Goal: Information Seeking & Learning: Learn about a topic

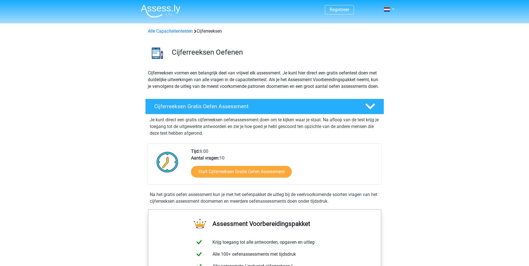
scroll to position [28, 0]
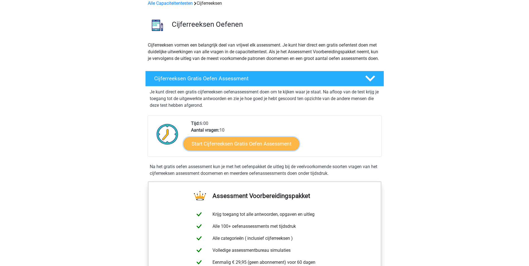
click at [232, 147] on link "Start Cijferreeksen Gratis Oefen Assessment" at bounding box center [241, 143] width 116 height 13
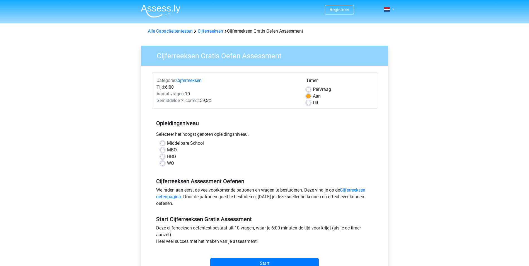
click at [167, 144] on label "Middelbare School" at bounding box center [185, 143] width 37 height 7
click at [164, 144] on input "Middelbare School" at bounding box center [162, 143] width 4 height 6
radio input "true"
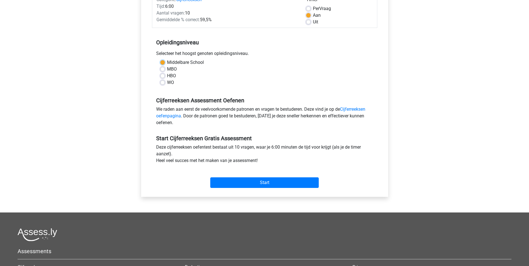
scroll to position [84, 0]
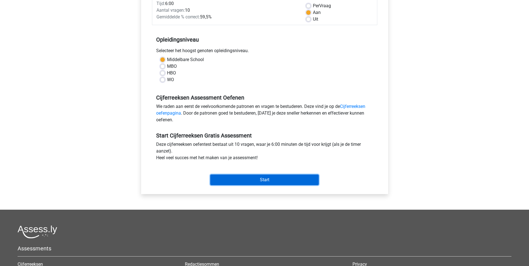
click at [270, 180] on input "Start" at bounding box center [264, 180] width 108 height 11
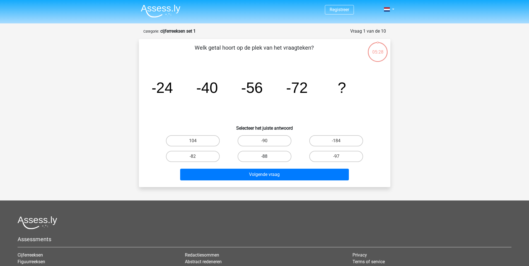
click at [275, 156] on label "-88" at bounding box center [265, 156] width 54 height 11
click at [268, 156] on input "-88" at bounding box center [266, 158] width 4 height 4
radio input "true"
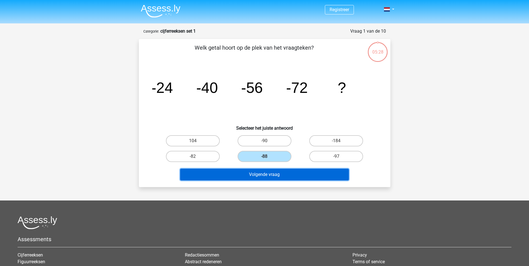
click at [282, 176] on button "Volgende vraag" at bounding box center [264, 175] width 169 height 12
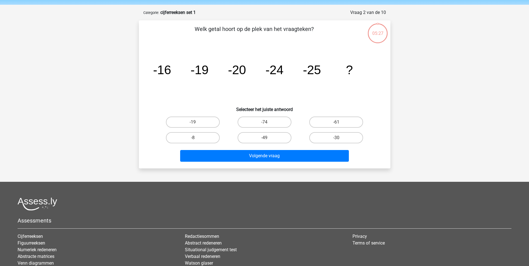
scroll to position [28, 0]
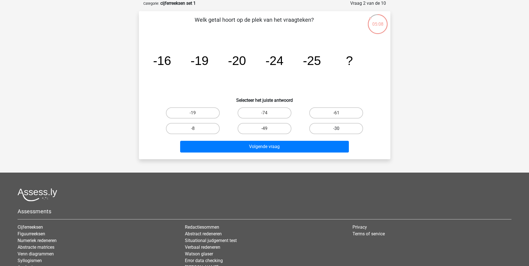
click at [344, 129] on label "-30" at bounding box center [336, 128] width 54 height 11
click at [340, 129] on input "-30" at bounding box center [338, 131] width 4 height 4
radio input "true"
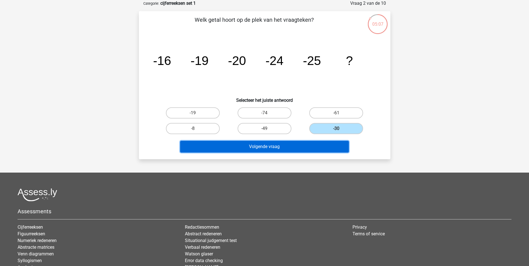
click at [297, 148] on button "Volgende vraag" at bounding box center [264, 147] width 169 height 12
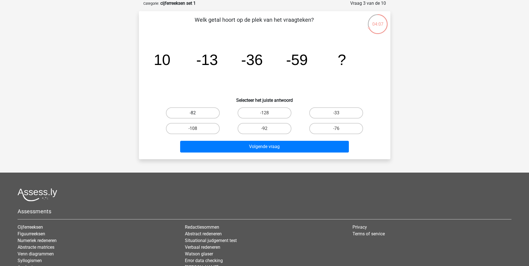
click at [191, 110] on label "-82" at bounding box center [193, 112] width 54 height 11
click at [193, 113] on input "-82" at bounding box center [195, 115] width 4 height 4
radio input "true"
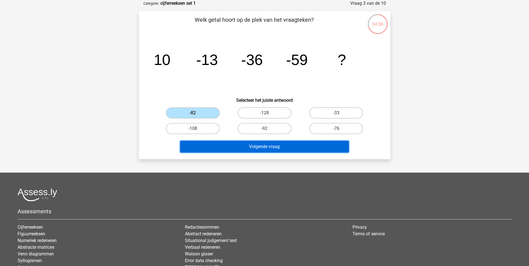
click at [250, 146] on button "Volgende vraag" at bounding box center [264, 147] width 169 height 12
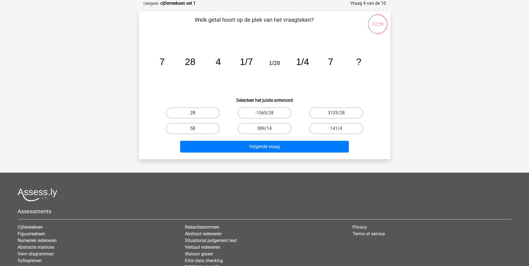
click at [211, 113] on label "28" at bounding box center [193, 112] width 54 height 11
click at [196, 113] on input "28" at bounding box center [195, 115] width 4 height 4
radio input "true"
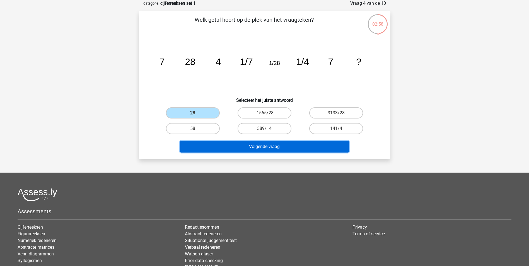
click at [280, 148] on button "Volgende vraag" at bounding box center [264, 147] width 169 height 12
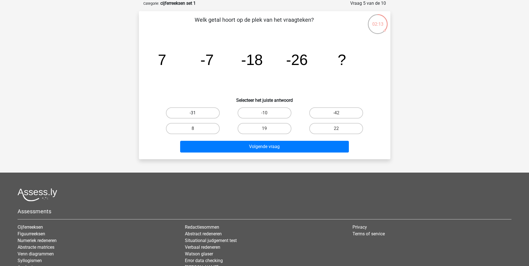
click at [203, 112] on label "-31" at bounding box center [193, 112] width 54 height 11
click at [196, 113] on input "-31" at bounding box center [195, 115] width 4 height 4
radio input "true"
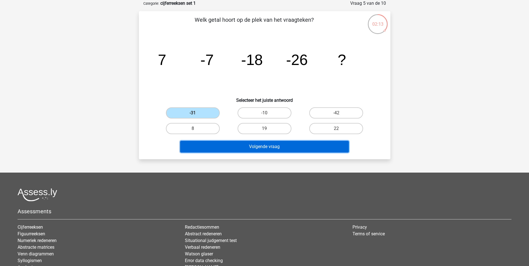
click at [275, 147] on button "Volgende vraag" at bounding box center [264, 147] width 169 height 12
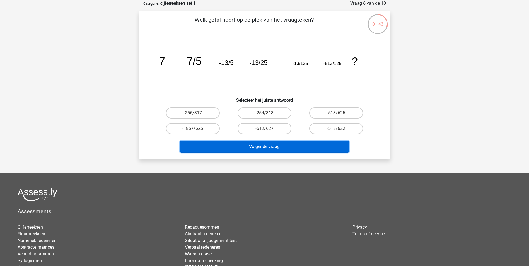
click at [309, 145] on button "Volgende vraag" at bounding box center [264, 147] width 169 height 12
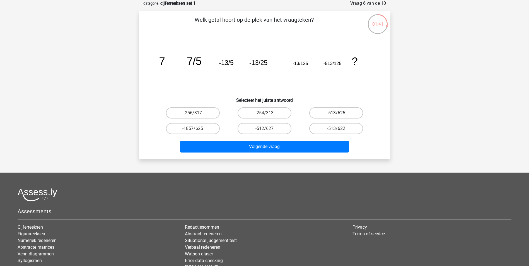
click at [334, 110] on label "-513/625" at bounding box center [336, 112] width 54 height 11
click at [336, 113] on input "-513/625" at bounding box center [338, 115] width 4 height 4
radio input "true"
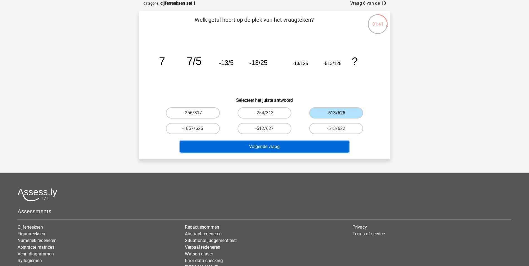
click at [296, 148] on button "Volgende vraag" at bounding box center [264, 147] width 169 height 12
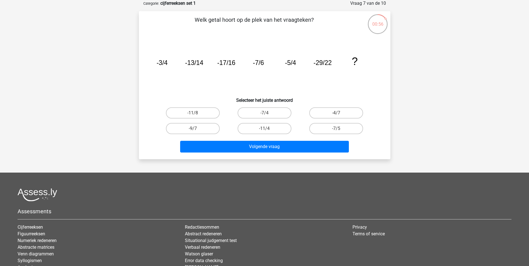
drag, startPoint x: 270, startPoint y: 113, endPoint x: 271, endPoint y: 122, distance: 8.2
click at [270, 113] on label "-7/4" at bounding box center [265, 112] width 54 height 11
click at [268, 113] on input "-7/4" at bounding box center [266, 115] width 4 height 4
radio input "true"
click at [206, 129] on label "-9/7" at bounding box center [193, 128] width 54 height 11
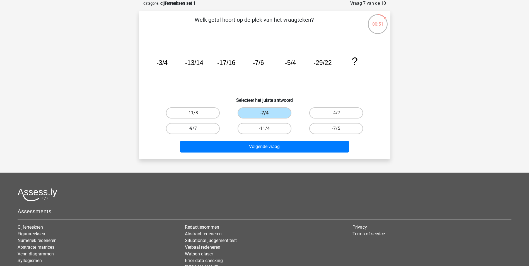
click at [196, 129] on input "-9/7" at bounding box center [195, 131] width 4 height 4
radio input "true"
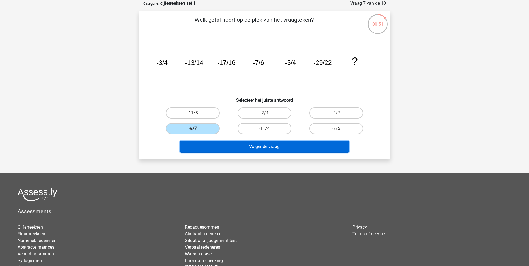
click at [268, 144] on button "Volgende vraag" at bounding box center [264, 147] width 169 height 12
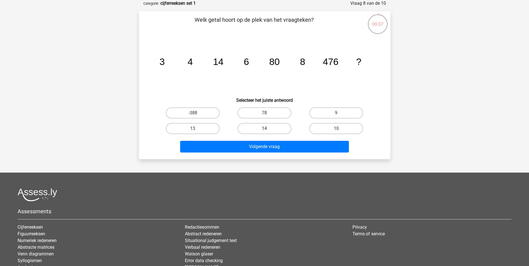
drag, startPoint x: 259, startPoint y: 129, endPoint x: 263, endPoint y: 141, distance: 12.9
click at [259, 129] on label "14" at bounding box center [265, 128] width 54 height 11
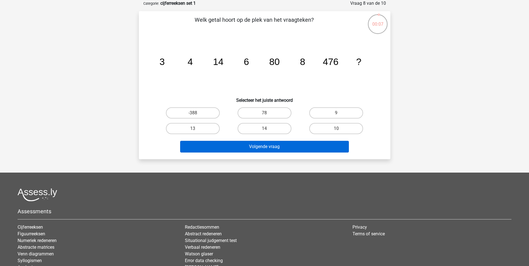
click at [264, 129] on input "14" at bounding box center [266, 131] width 4 height 4
radio input "true"
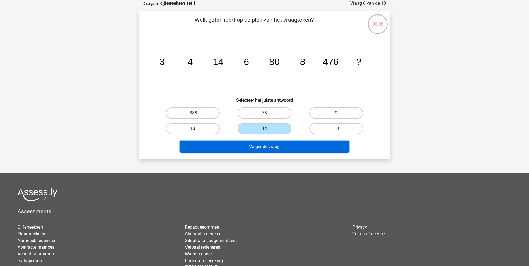
click at [271, 149] on button "Volgende vraag" at bounding box center [264, 147] width 169 height 12
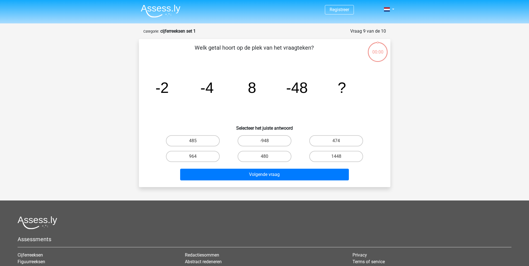
scroll to position [28, 0]
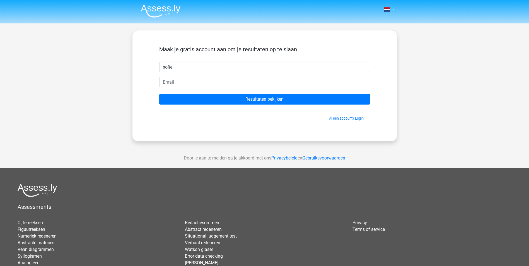
type input "sofie"
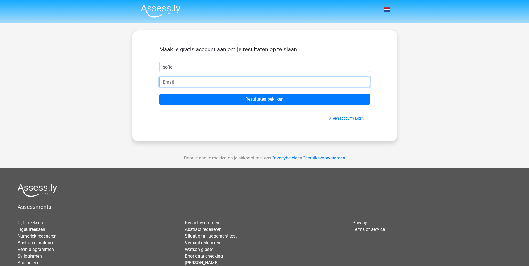
click at [258, 80] on input "email" at bounding box center [264, 82] width 211 height 11
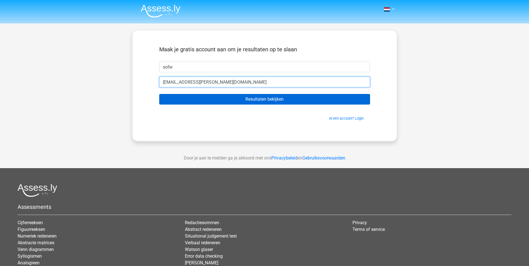
type input "[EMAIL_ADDRESS][PERSON_NAME][DOMAIN_NAME]"
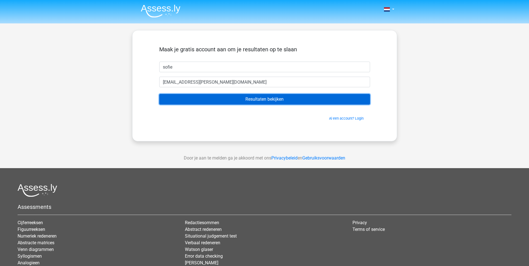
click at [262, 100] on input "Resultaten bekijken" at bounding box center [264, 99] width 211 height 11
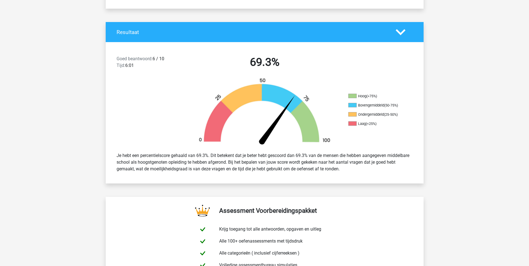
scroll to position [112, 0]
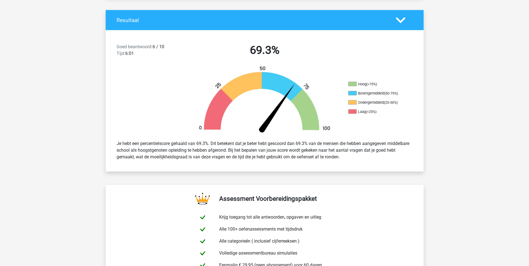
click at [402, 21] on polygon at bounding box center [401, 20] width 10 height 6
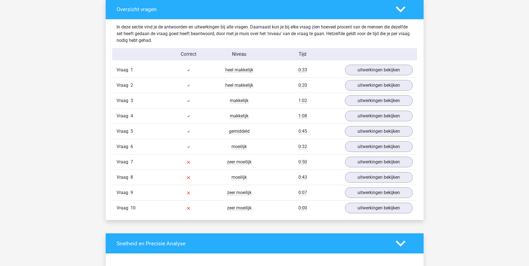
scroll to position [279, 0]
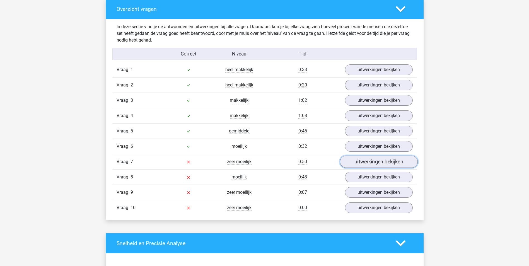
click at [362, 163] on link "uitwerkingen bekijken" at bounding box center [379, 162] width 78 height 12
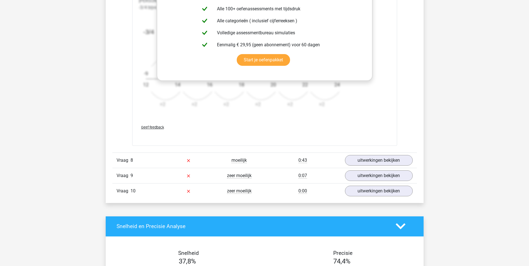
scroll to position [641, 0]
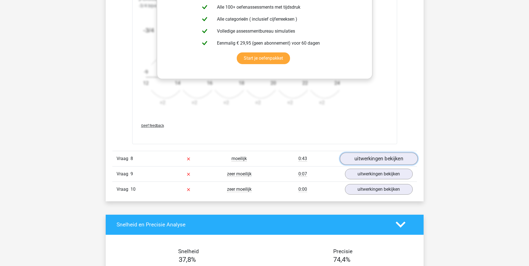
click at [365, 162] on link "uitwerkingen bekijken" at bounding box center [379, 159] width 78 height 12
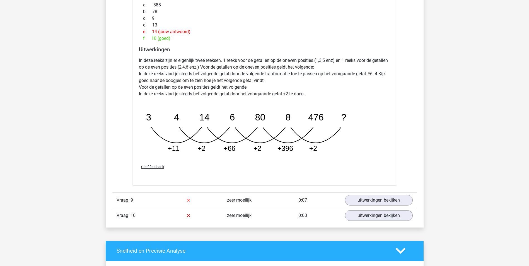
scroll to position [920, 0]
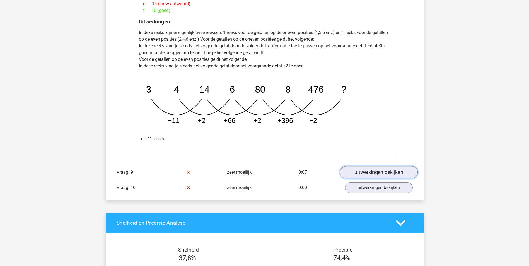
click at [364, 170] on link "uitwerkingen bekijken" at bounding box center [379, 172] width 78 height 12
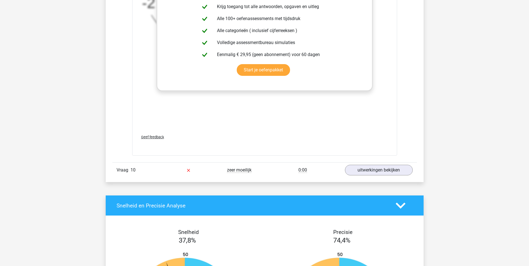
scroll to position [1283, 0]
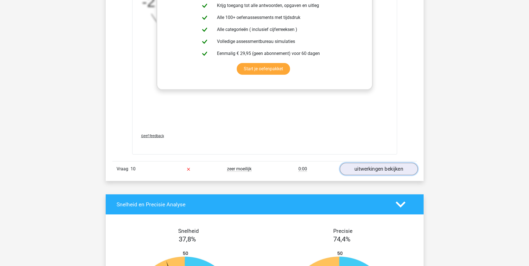
click at [368, 167] on link "uitwerkingen bekijken" at bounding box center [379, 169] width 78 height 12
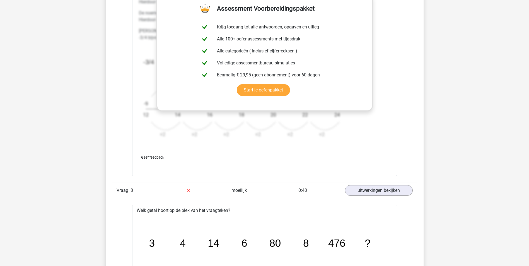
scroll to position [530, 0]
